Goal: Task Accomplishment & Management: Use online tool/utility

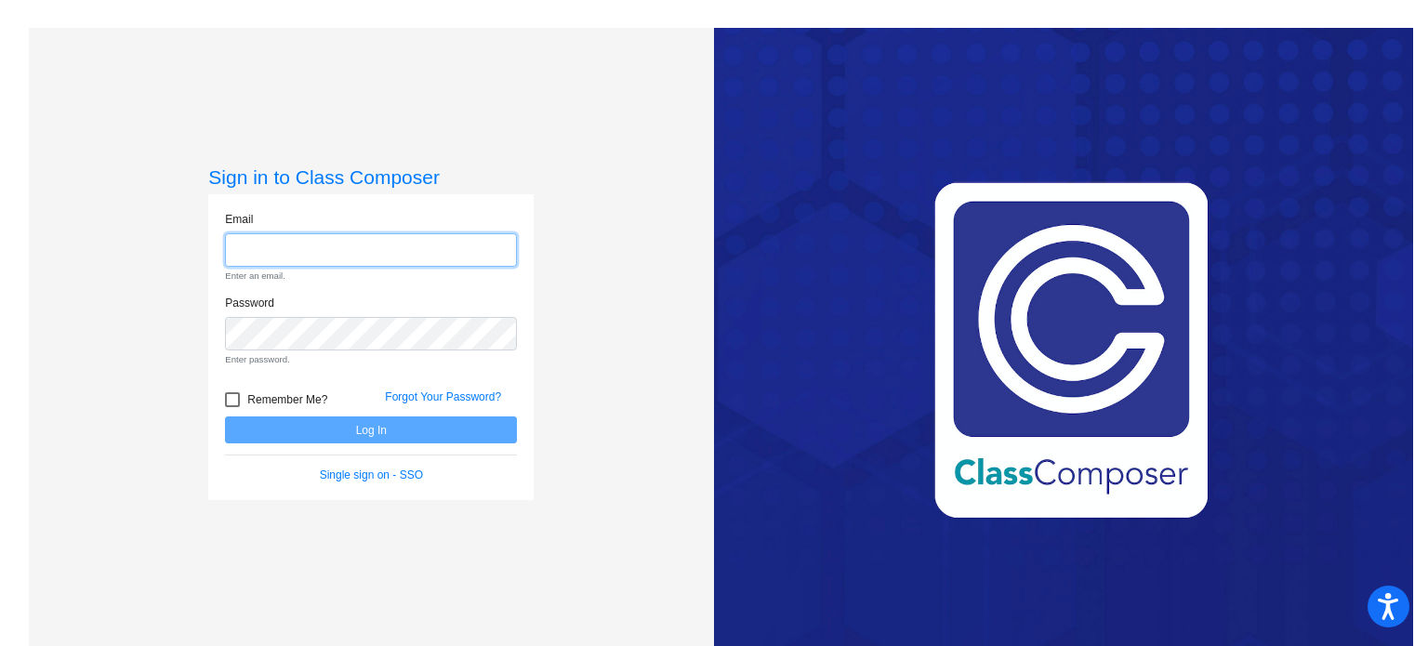
type input "[PERSON_NAME][EMAIL_ADDRESS][DOMAIN_NAME]"
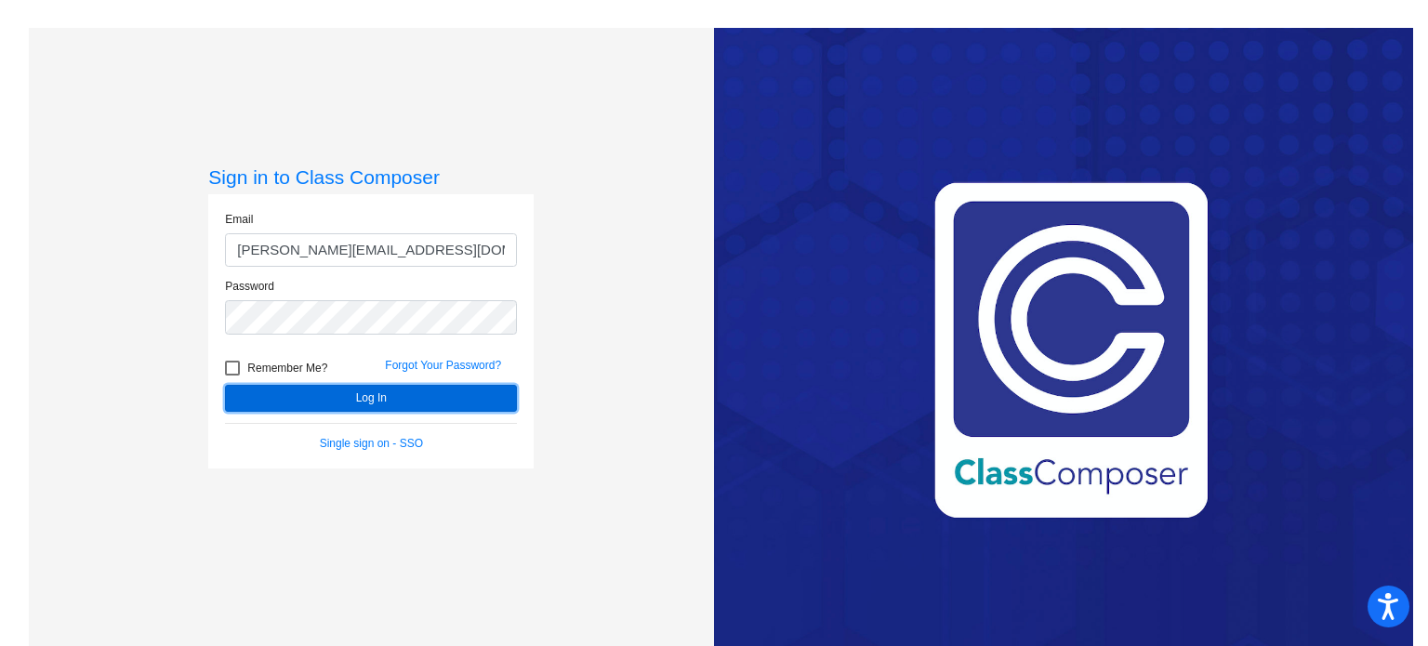
drag, startPoint x: 391, startPoint y: 395, endPoint x: 243, endPoint y: 363, distance: 152.3
click at [262, 367] on form "Email [EMAIL_ADDRESS][DOMAIN_NAME] Password Remember Me? Forgot Your Password? …" at bounding box center [371, 331] width 292 height 241
click at [237, 367] on div at bounding box center [232, 368] width 15 height 15
click at [232, 376] on input "Remember Me?" at bounding box center [232, 376] width 1 height 1
checkbox input "true"
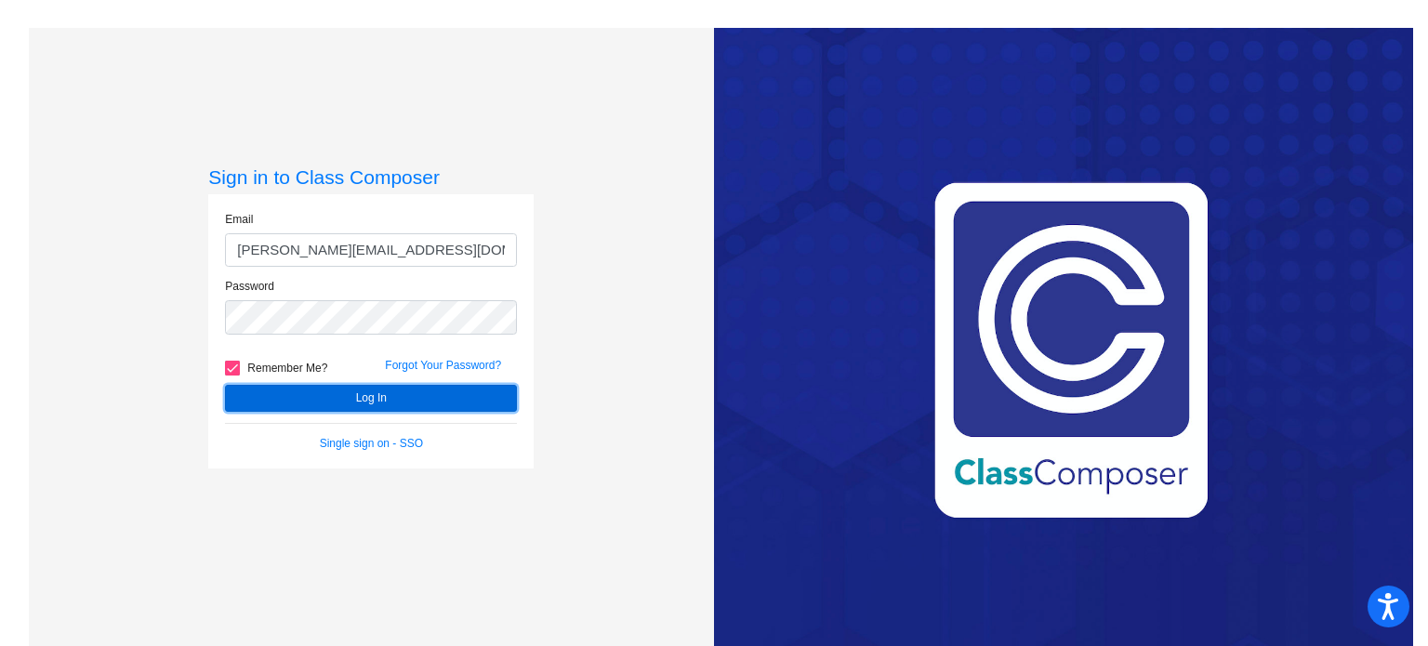
click at [275, 395] on button "Log In" at bounding box center [371, 398] width 292 height 27
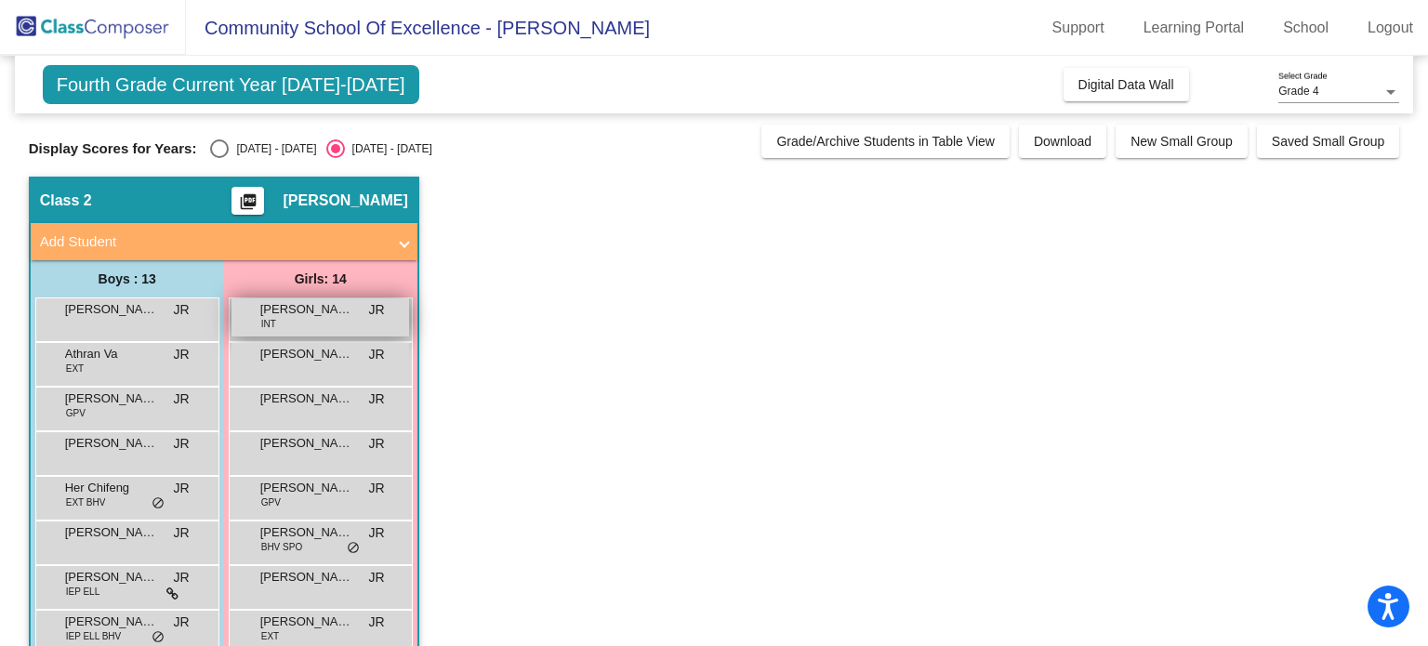
click at [332, 327] on div "[PERSON_NAME] INT JR lock do_not_disturb_alt" at bounding box center [321, 317] width 178 height 38
